Goal: Information Seeking & Learning: Understand process/instructions

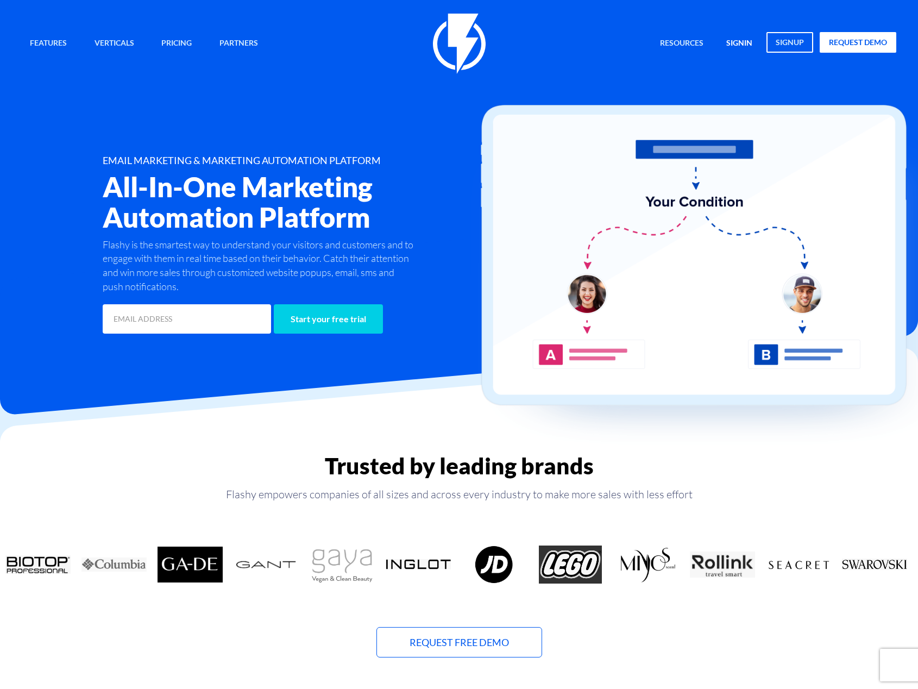
click at [744, 46] on link "signin" at bounding box center [739, 43] width 42 height 23
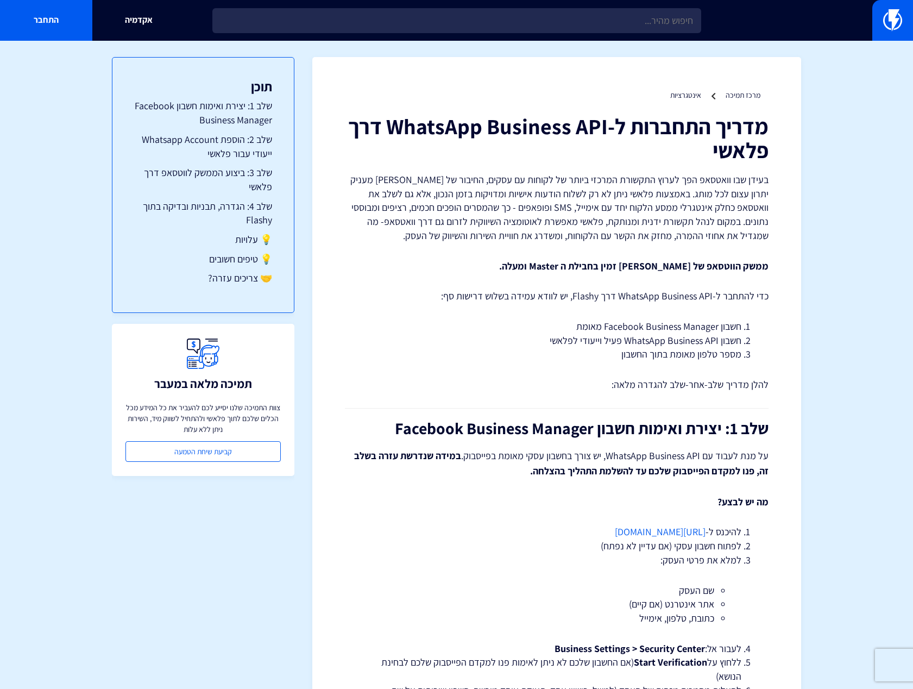
click at [732, 206] on p "בעידן שבו וואטסאפ הפך לערוץ התקשורת המרכזי ביותר של לקוחות עם עסקים, החיבור של …" at bounding box center [557, 208] width 424 height 70
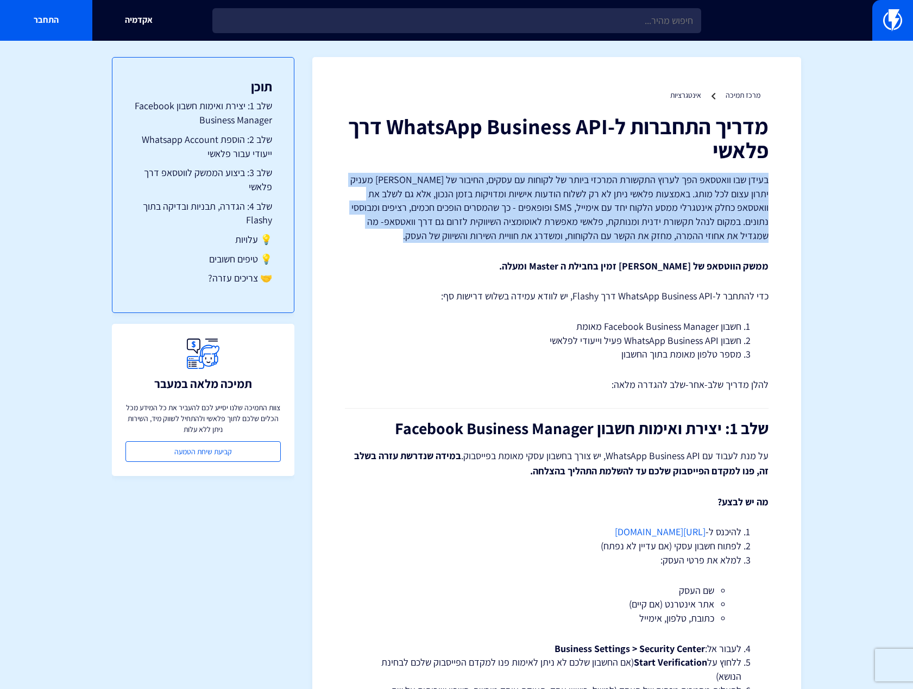
click at [732, 206] on p "בעידן שבו וואטסאפ הפך לערוץ התקשורת המרכזי ביותר של לקוחות עם עסקים, החיבור של …" at bounding box center [557, 208] width 424 height 70
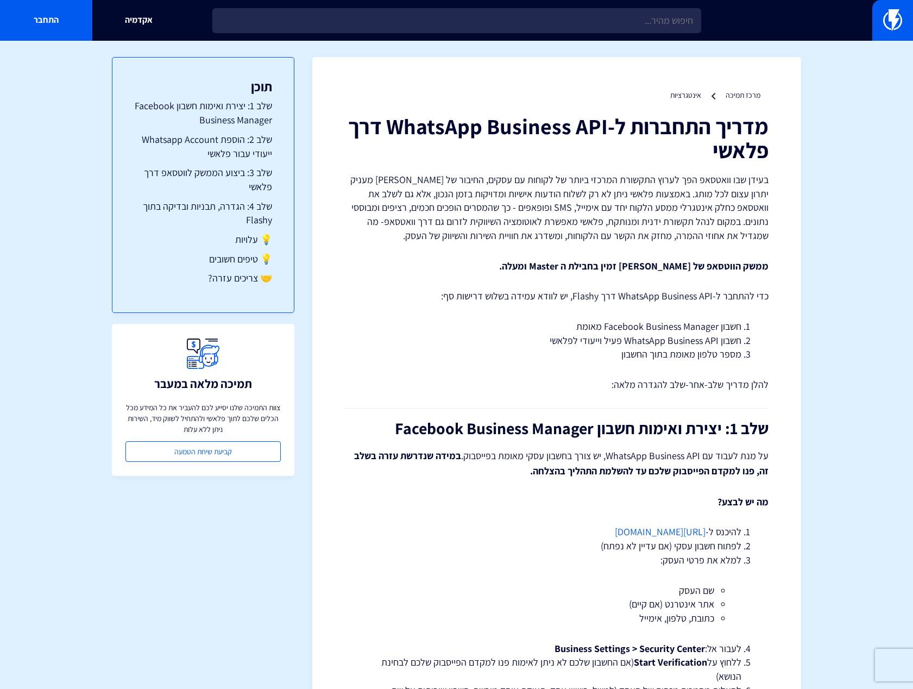
click at [734, 319] on li "חשבון Facebook Business Manager מאומת" at bounding box center [556, 326] width 369 height 14
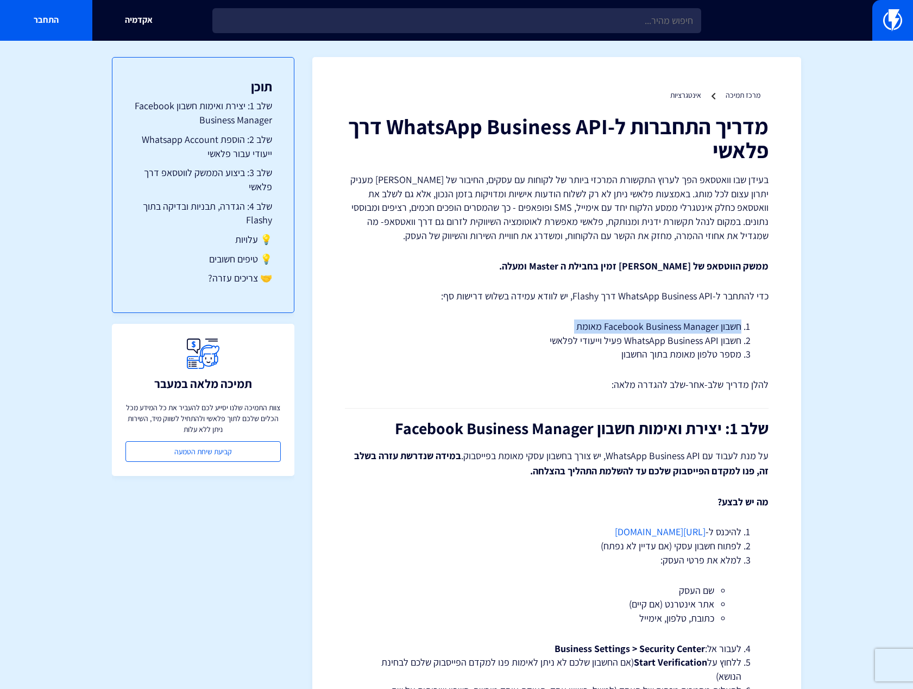
click at [734, 319] on li "חשבון Facebook Business Manager מאומת" at bounding box center [556, 326] width 369 height 14
click at [719, 330] on li "חשבון Facebook Business Manager מאומת" at bounding box center [556, 326] width 369 height 14
click at [667, 332] on li "חשבון Facebook Business Manager מאומת" at bounding box center [556, 326] width 369 height 14
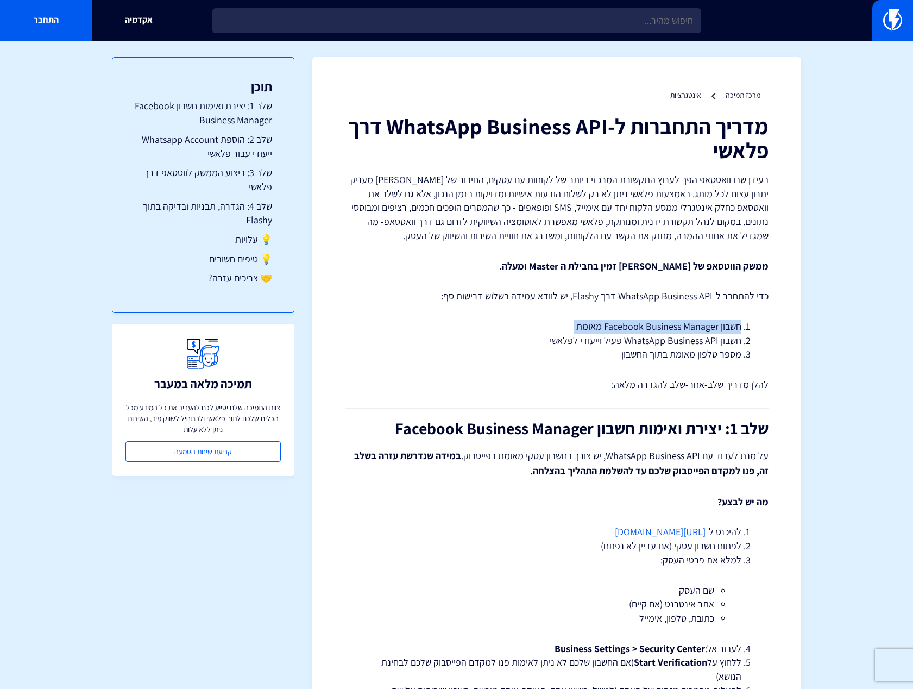
click at [667, 332] on li "חשבון Facebook Business Manager מאומת" at bounding box center [556, 326] width 369 height 14
click at [672, 339] on li "חשבון WhatsApp Business API פעיל וייעודי לפלאשי" at bounding box center [556, 340] width 369 height 14
click at [664, 354] on li "מספר טלפון מאומת בתוך החשבון" at bounding box center [556, 354] width 369 height 14
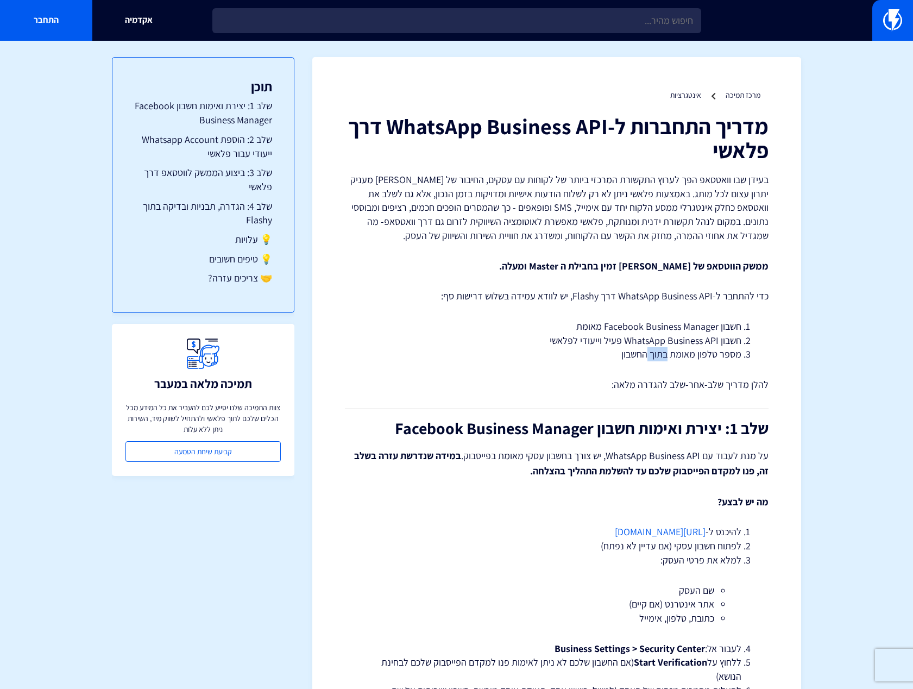
click at [664, 354] on li "מספר טלפון מאומת בתוך החשבון" at bounding box center [556, 354] width 369 height 14
click at [615, 361] on li "מספר טלפון מאומת בתוך החשבון" at bounding box center [556, 354] width 369 height 14
